Goal: Book appointment/travel/reservation

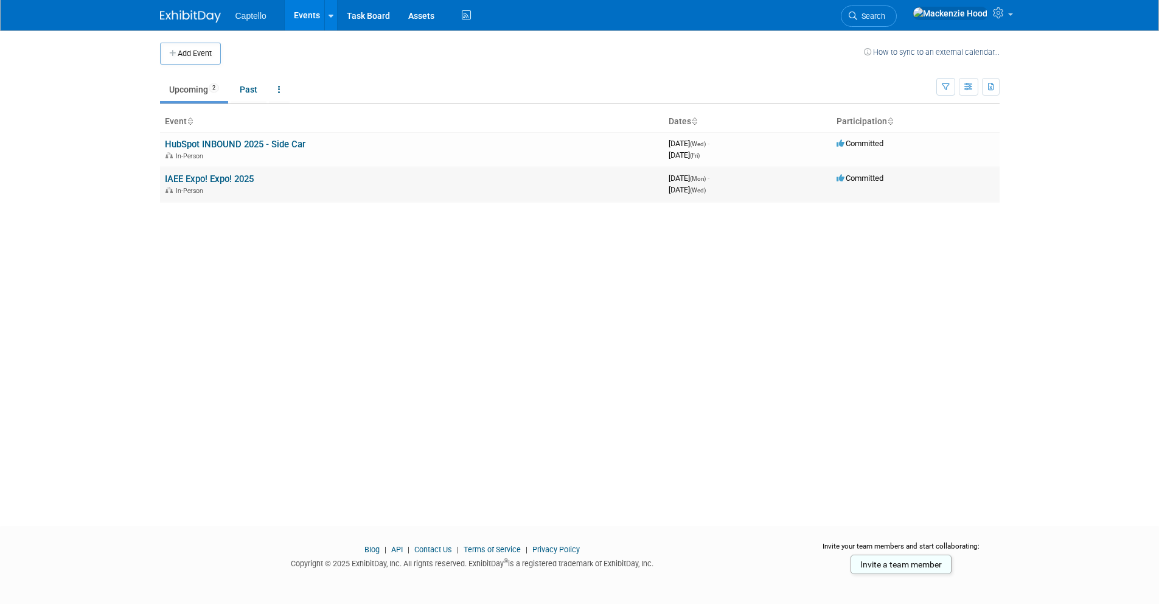
click at [212, 178] on link "IAEE Expo! Expo! 2025" at bounding box center [209, 178] width 89 height 11
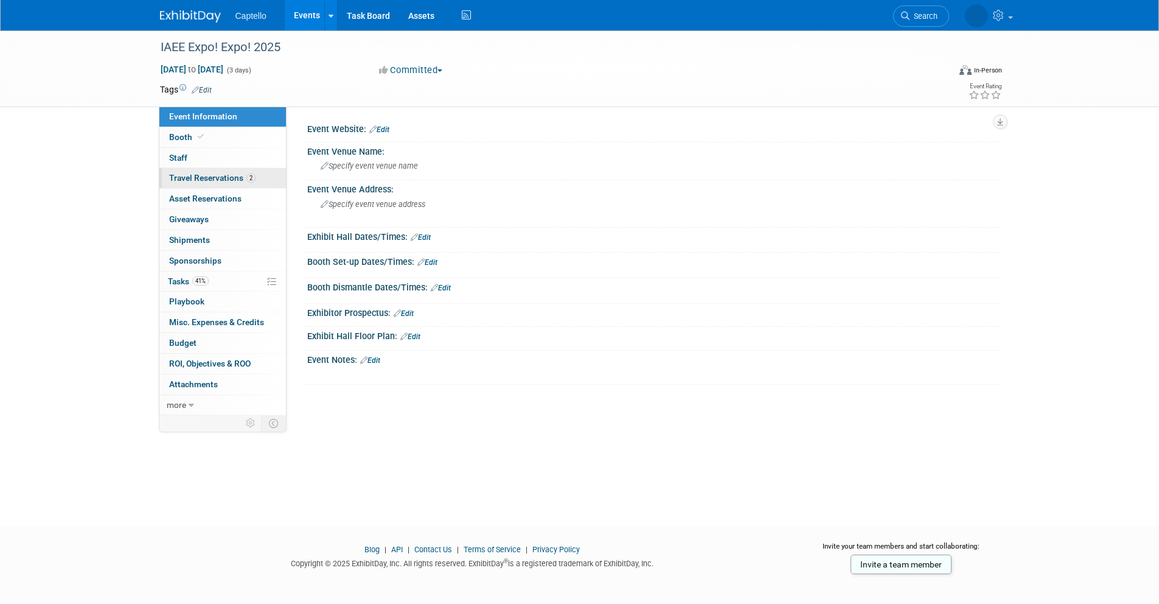
click at [212, 179] on span "Travel Reservations 2" at bounding box center [212, 178] width 86 height 10
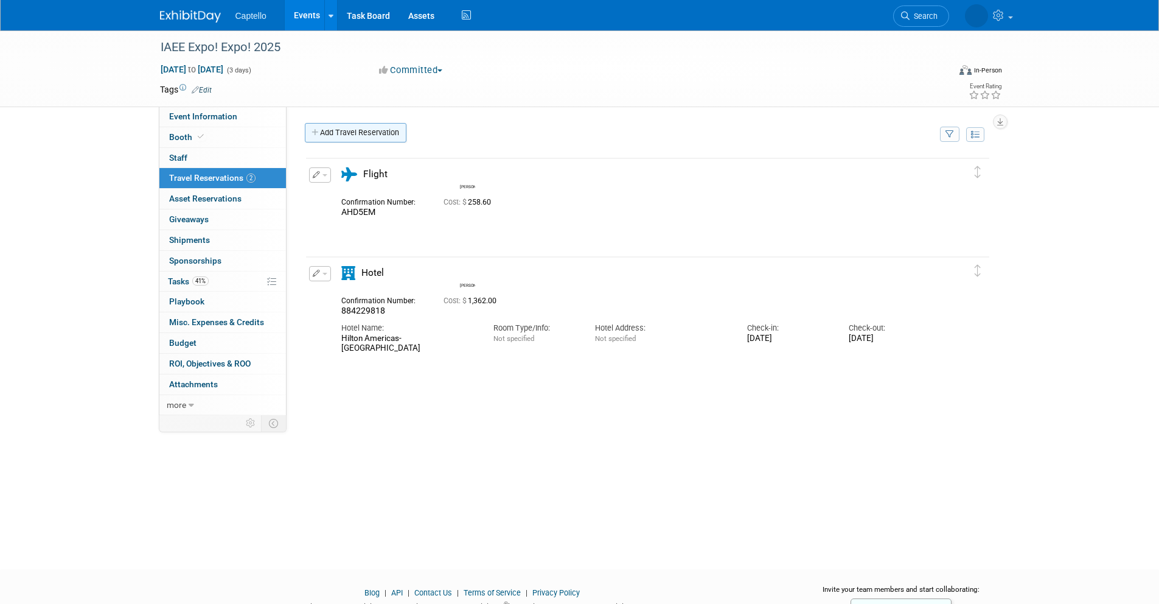
click at [327, 127] on link "Add Travel Reservation" at bounding box center [356, 132] width 102 height 19
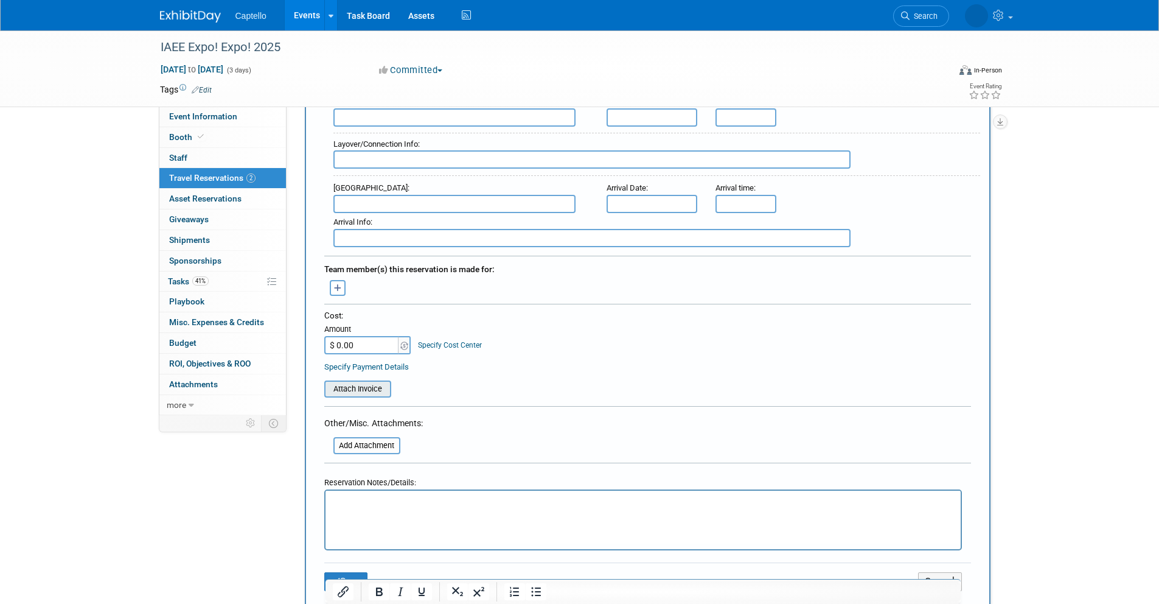
scroll to position [450, 0]
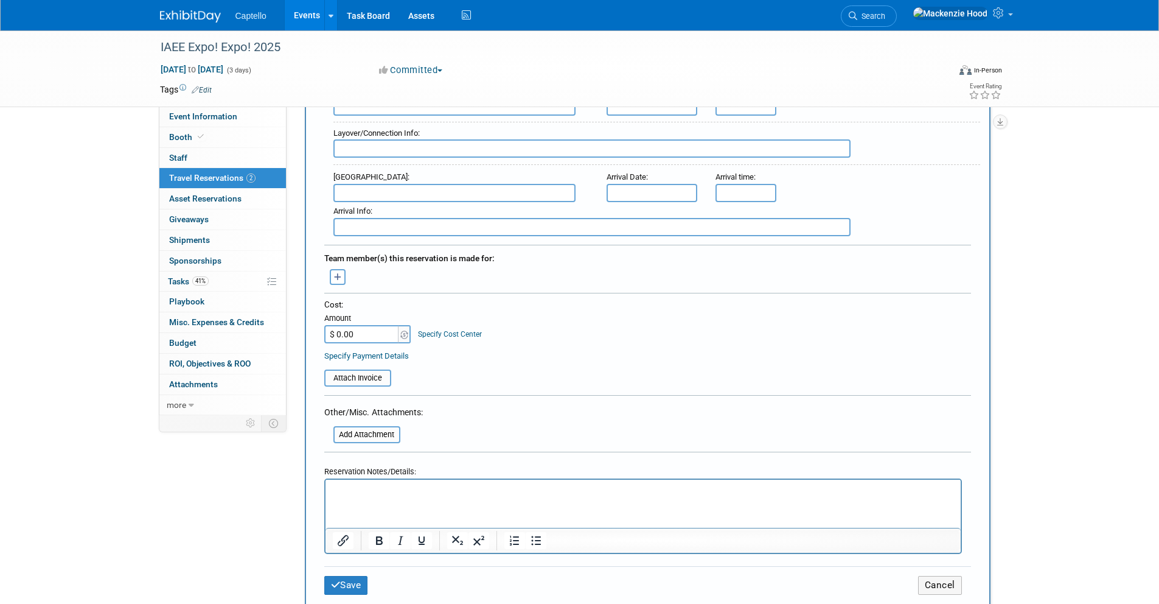
click at [366, 330] on input "$ 0.00" at bounding box center [362, 334] width 76 height 18
type input "$ 358.09"
click at [650, 353] on div "Specify Payment Details" at bounding box center [647, 355] width 647 height 13
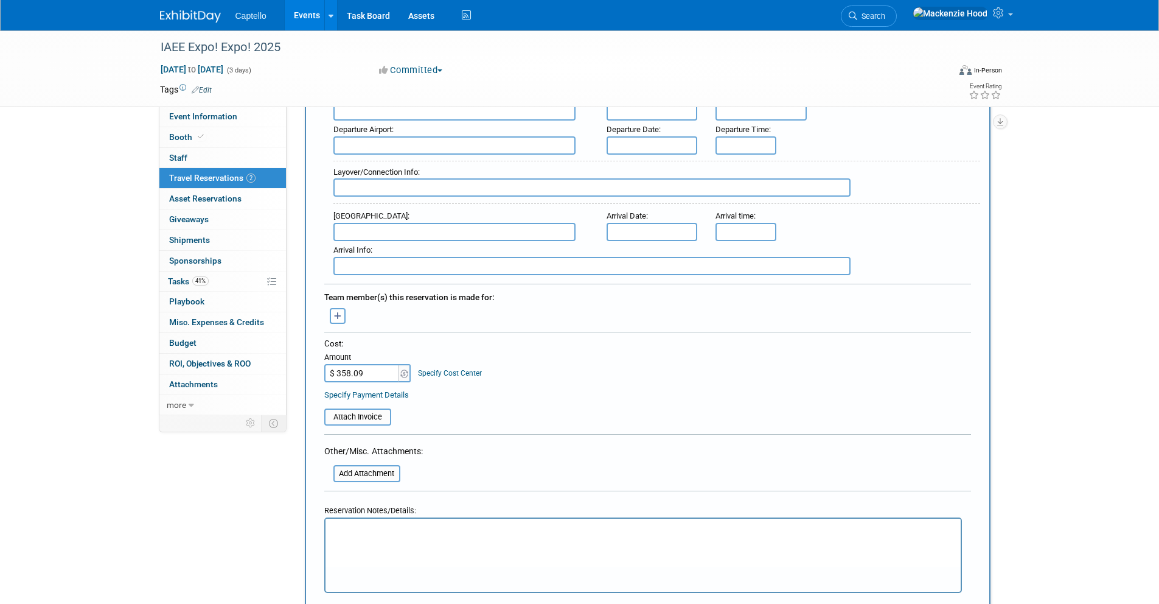
scroll to position [536, 0]
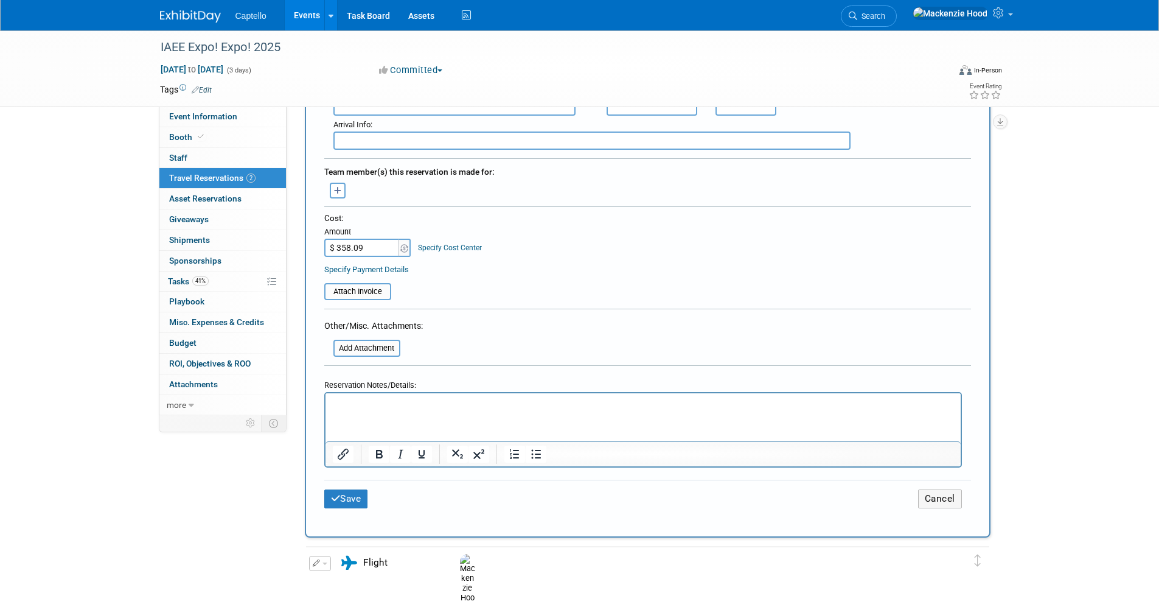
click at [347, 406] on p "Rich Text Area. Press ALT-0 for help." at bounding box center [642, 403] width 621 height 13
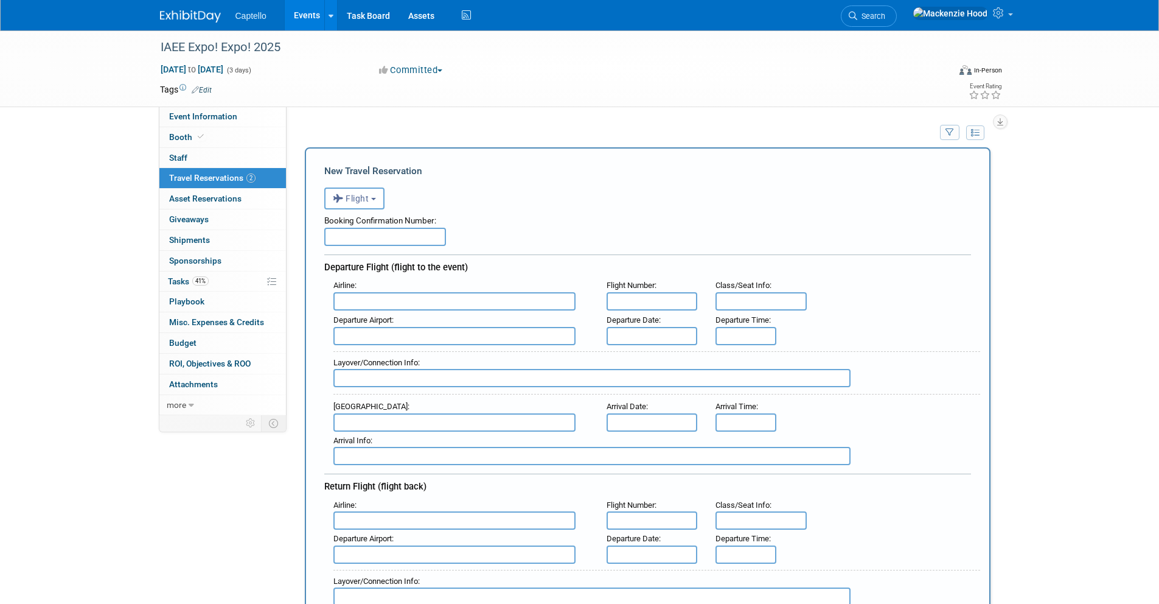
scroll to position [1, 0]
click at [358, 235] on input "text" at bounding box center [385, 237] width 122 height 18
type input "79931186"
click at [365, 192] on button "Flight" at bounding box center [354, 199] width 60 height 22
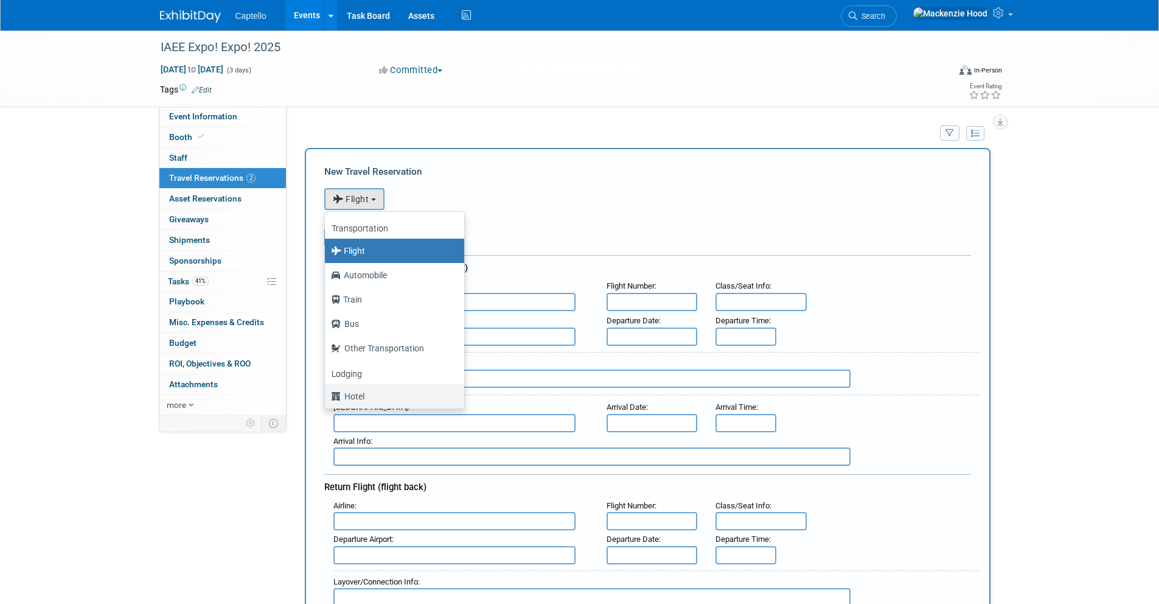
click at [386, 391] on label "Hotel" at bounding box center [391, 395] width 121 height 19
click at [327, 391] on input "Hotel" at bounding box center [323, 395] width 8 height 8
select select "6"
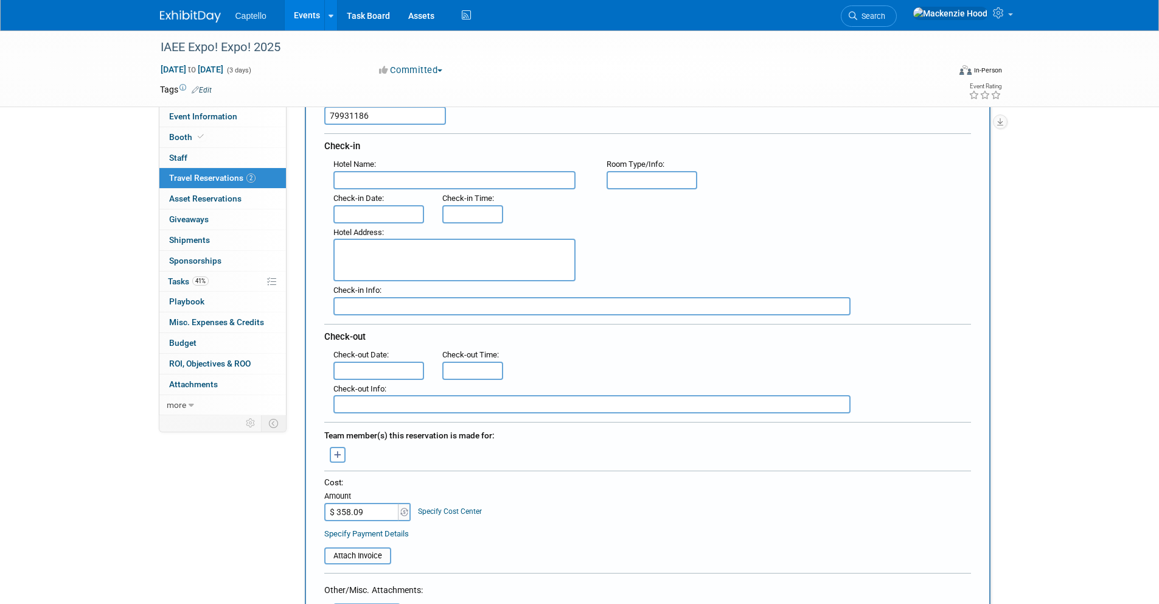
scroll to position [110, 0]
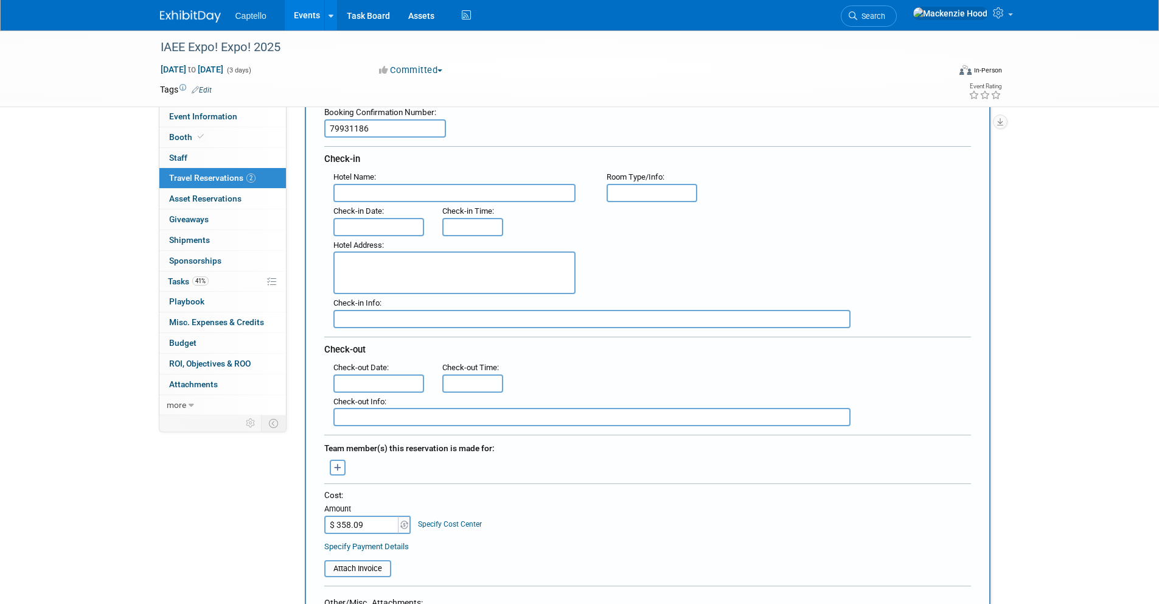
click at [352, 202] on div "Check-in Date :" at bounding box center [379, 219] width 110 height 34
click at [349, 191] on input "text" at bounding box center [454, 193] width 242 height 18
type input "Residence Inn by Marriott Houston Downtown/ Convention Center"
click at [349, 231] on input "text" at bounding box center [378, 227] width 91 height 18
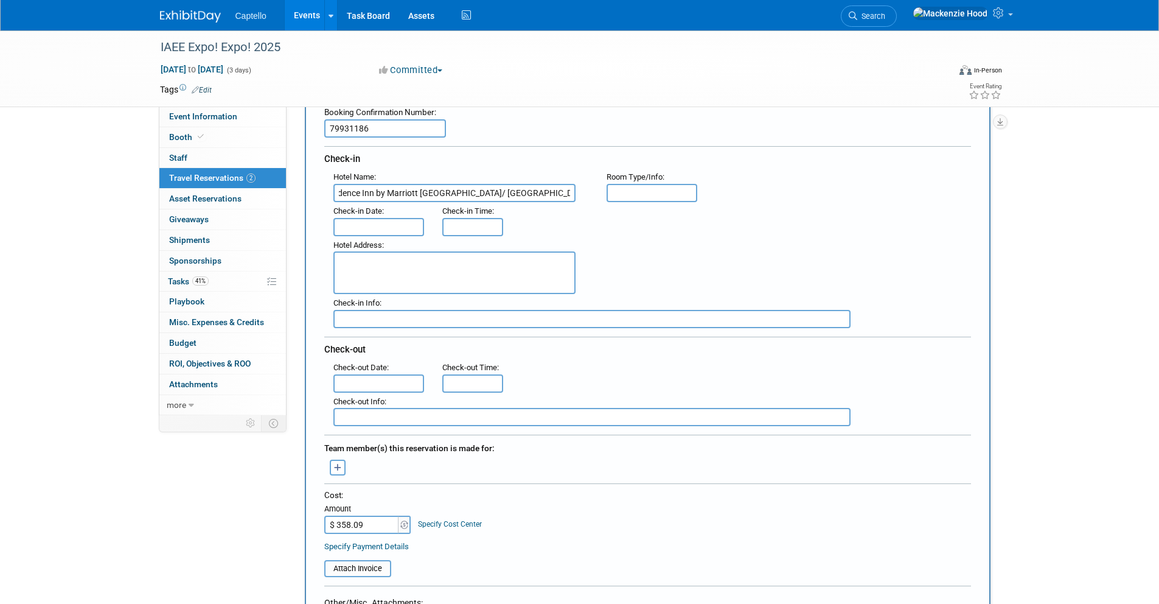
scroll to position [0, 0]
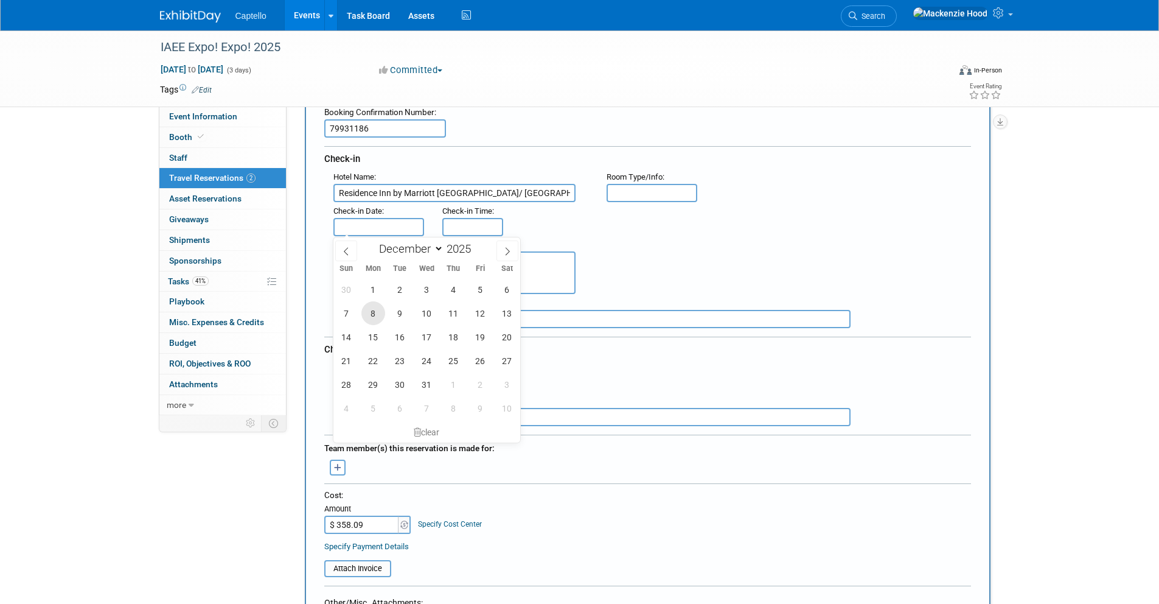
click at [369, 311] on span "8" at bounding box center [373, 313] width 24 height 24
type input "Dec 8, 2025"
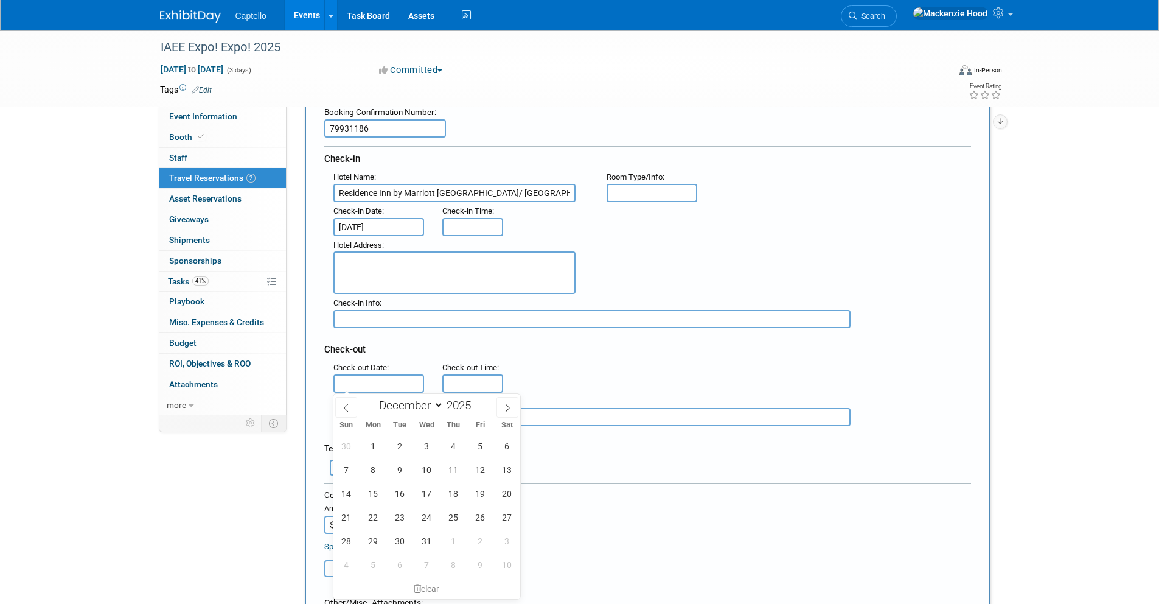
click at [390, 378] on input "text" at bounding box center [378, 383] width 91 height 18
click at [428, 466] on span "10" at bounding box center [427, 470] width 24 height 24
type input "Dec 10, 2025"
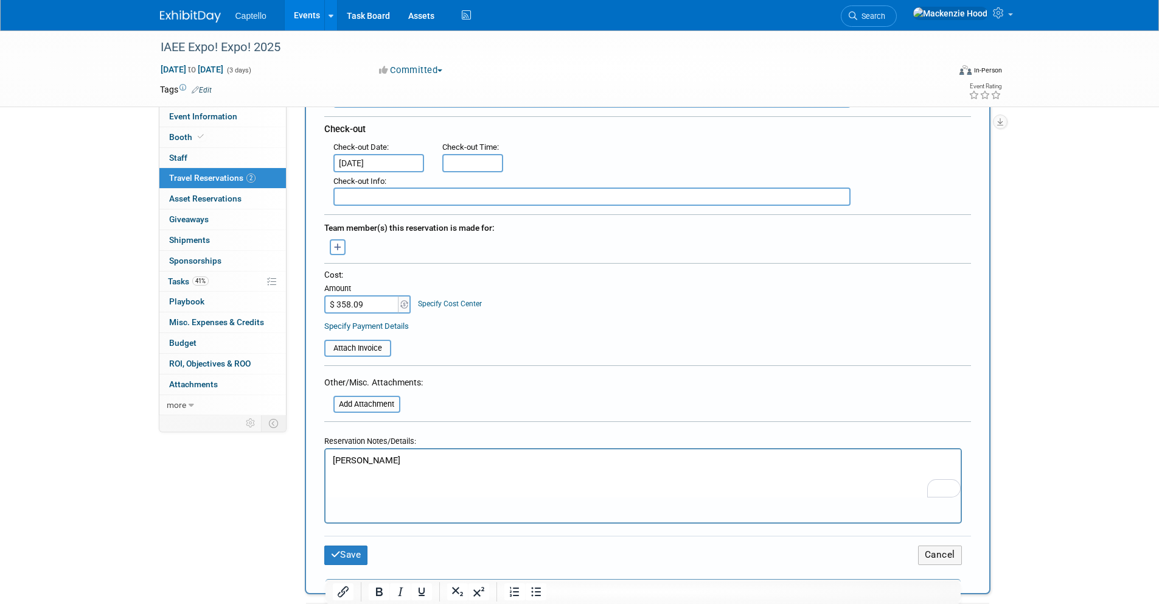
scroll to position [368, 0]
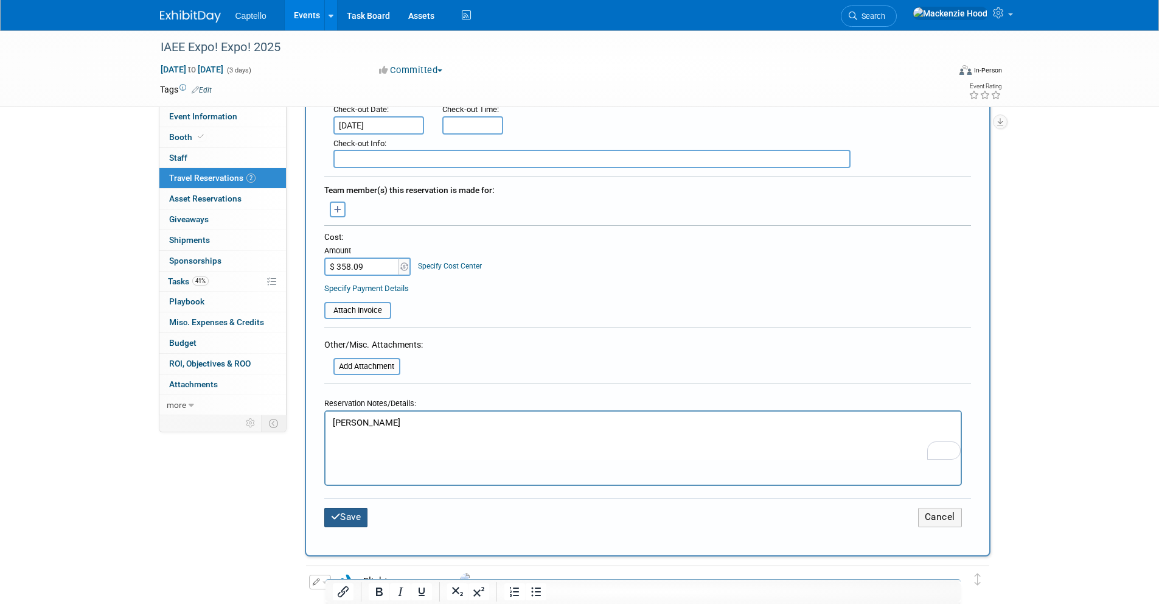
click at [355, 521] on button "Save" at bounding box center [346, 516] width 44 height 19
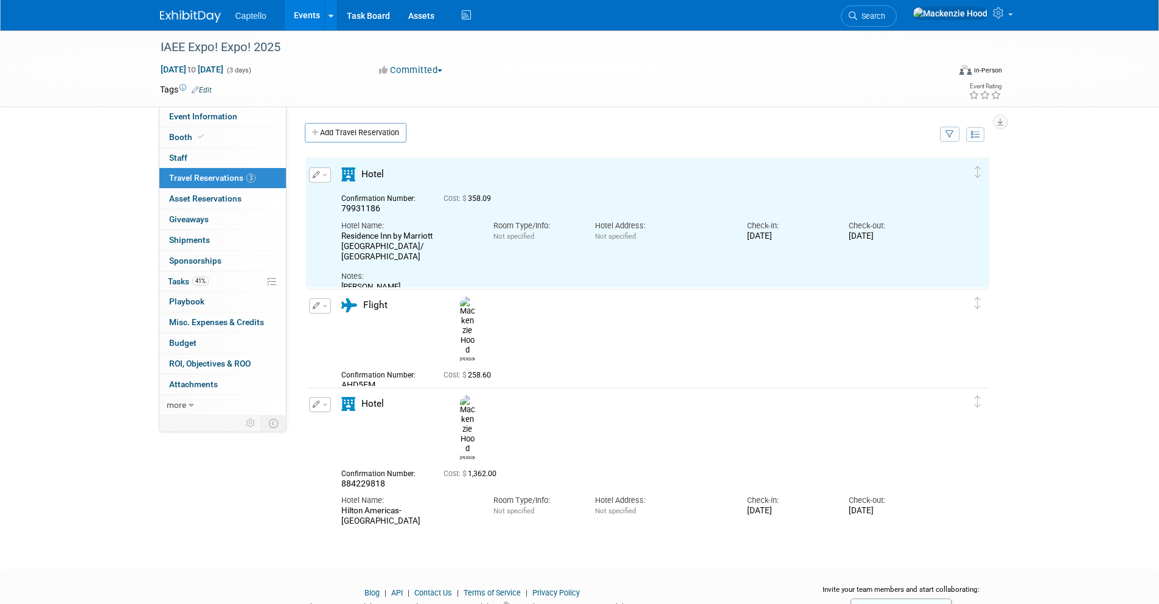
scroll to position [0, 0]
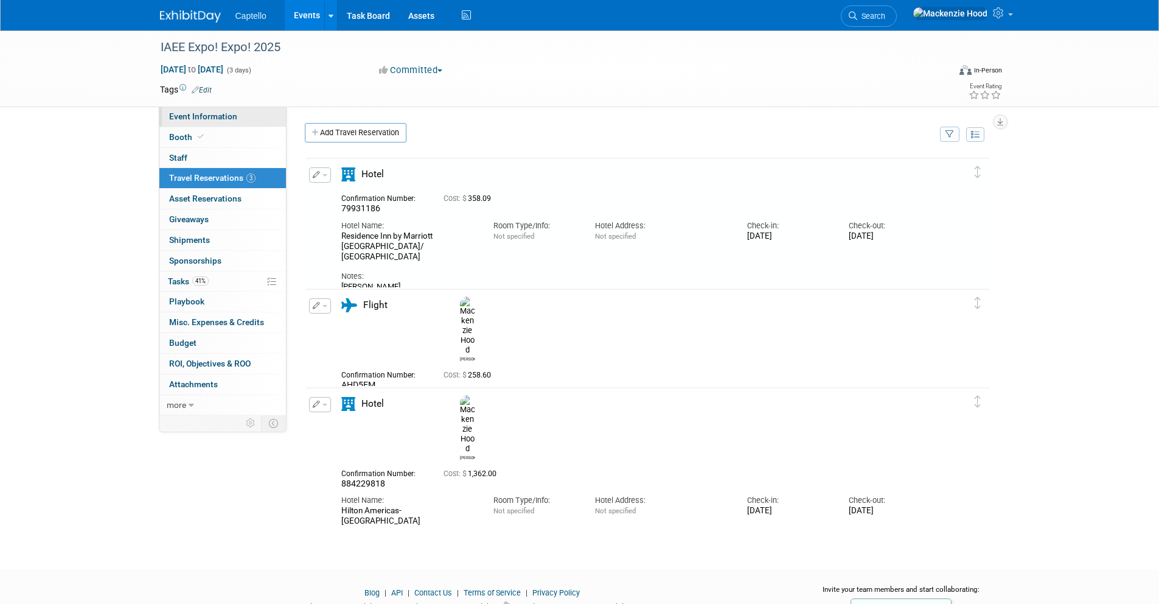
click at [224, 118] on span "Event Information" at bounding box center [203, 116] width 68 height 10
